Goal: Transaction & Acquisition: Purchase product/service

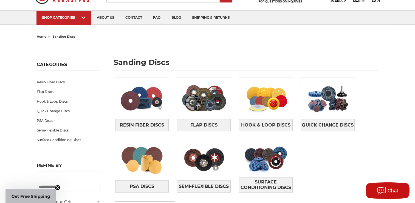
scroll to position [55, 0]
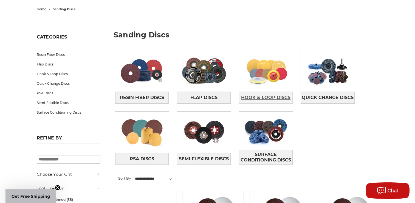
click at [277, 95] on span "Hook & Loop Discs" at bounding box center [265, 97] width 49 height 9
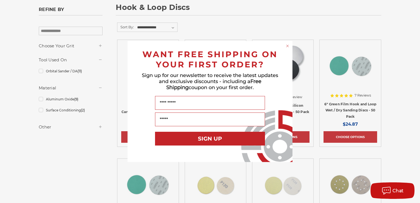
click at [287, 45] on circle "Close dialog" at bounding box center [287, 45] width 5 height 5
